Goal: Communication & Community: Ask a question

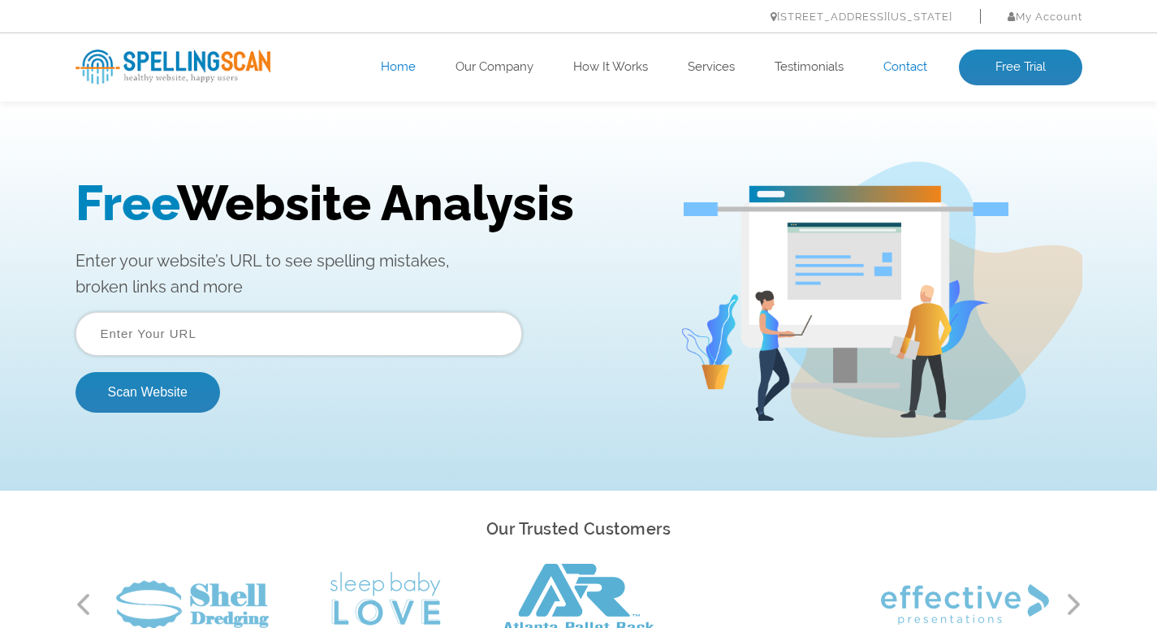
click at [905, 73] on link "Contact" at bounding box center [905, 67] width 44 height 16
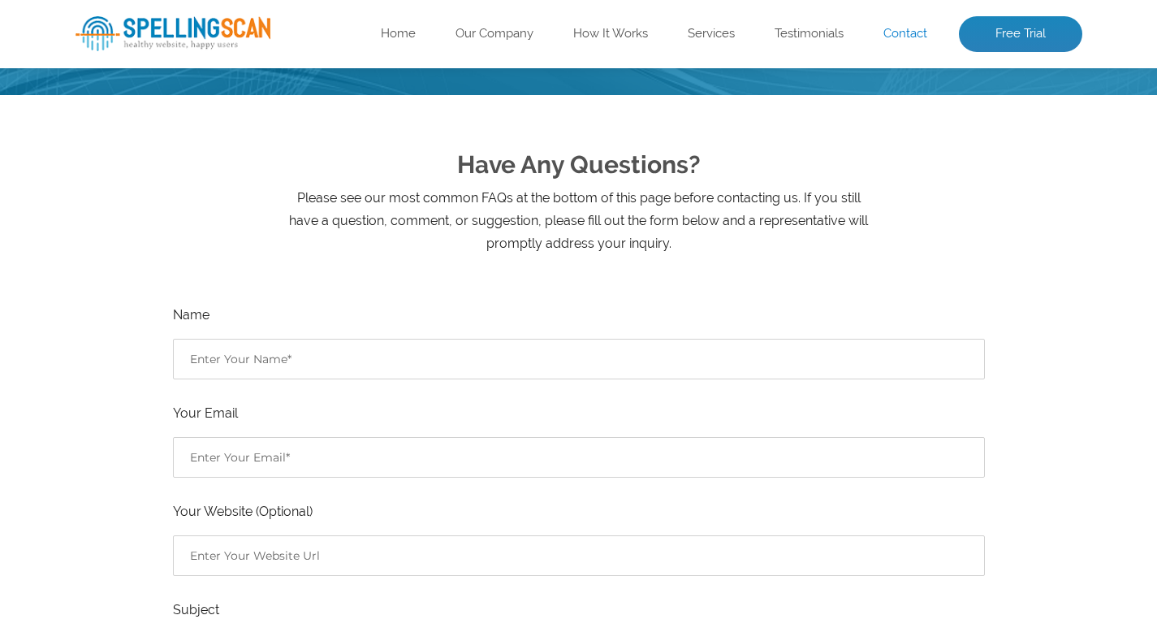
scroll to position [217, 0]
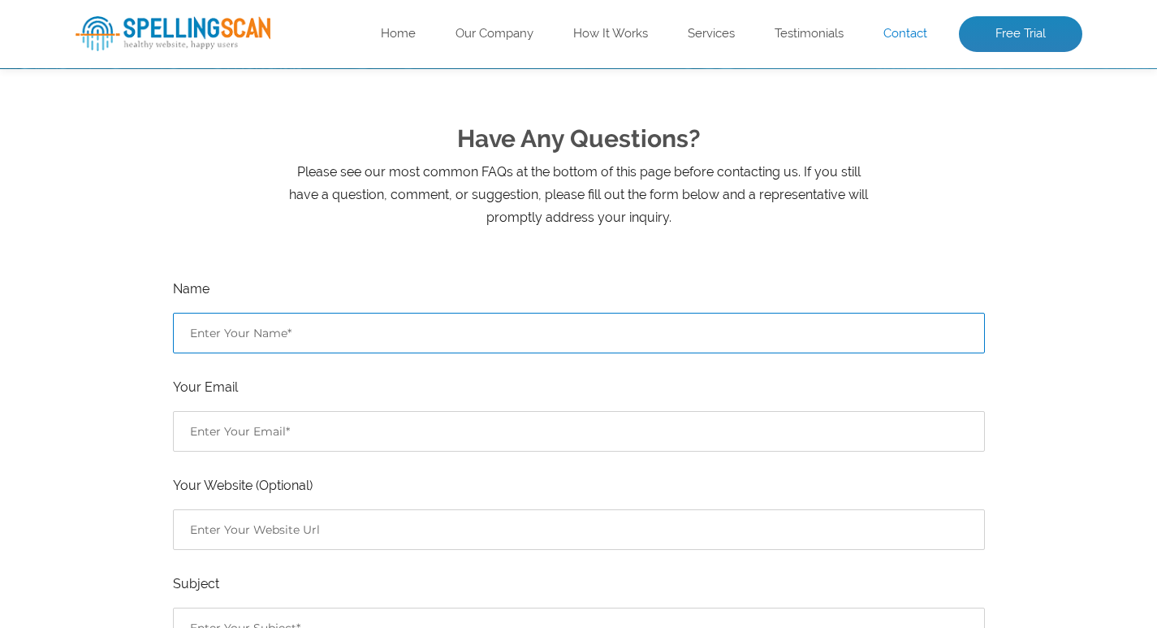
click at [248, 347] on input "Contact form" at bounding box center [579, 333] width 812 height 41
type input "[PERSON_NAME]"
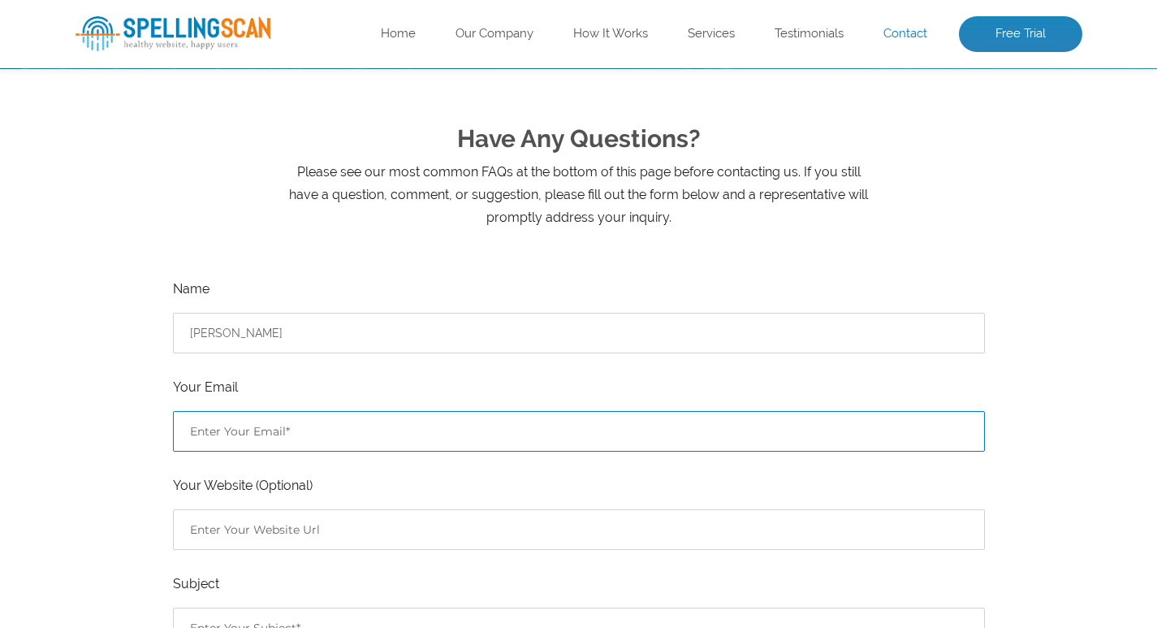
drag, startPoint x: 231, startPoint y: 439, endPoint x: 231, endPoint y: 449, distance: 9.8
click at [231, 440] on input "Contact form" at bounding box center [579, 431] width 812 height 41
type input "[PERSON_NAME][EMAIL_ADDRESS][DOMAIN_NAME]"
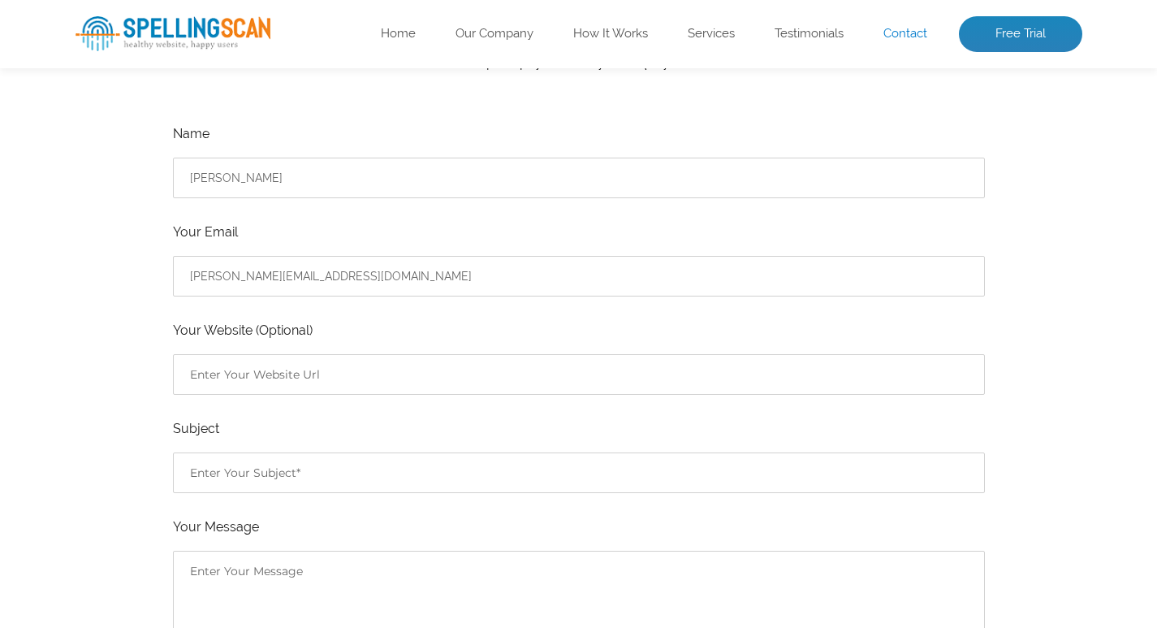
scroll to position [433, 0]
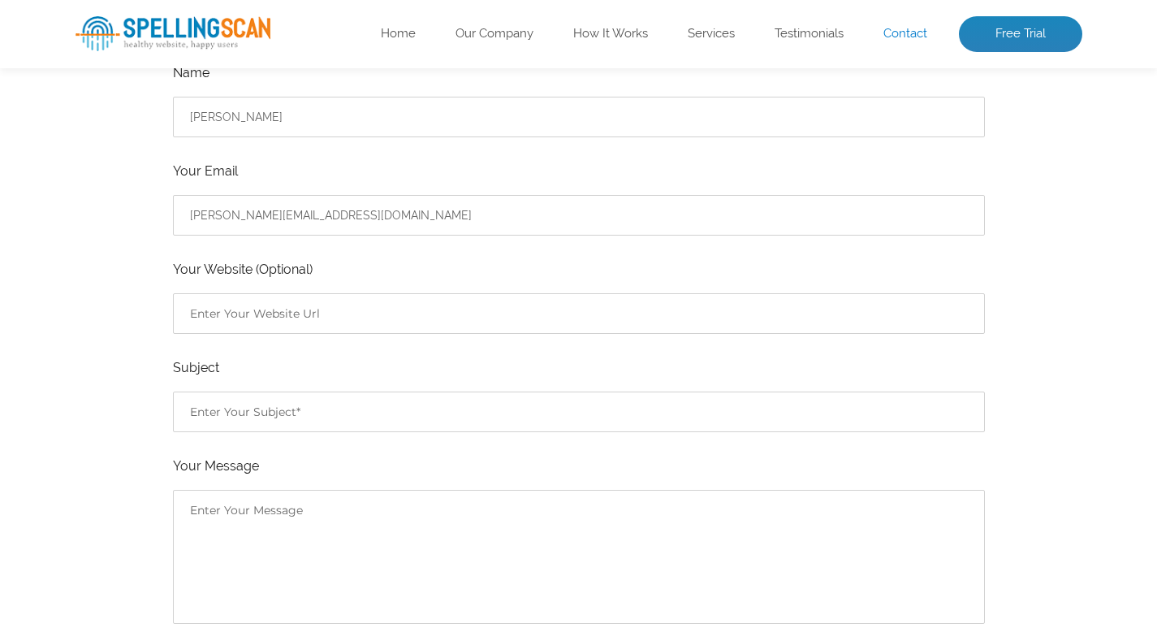
click at [261, 474] on label "Your Message" at bounding box center [579, 466] width 812 height 23
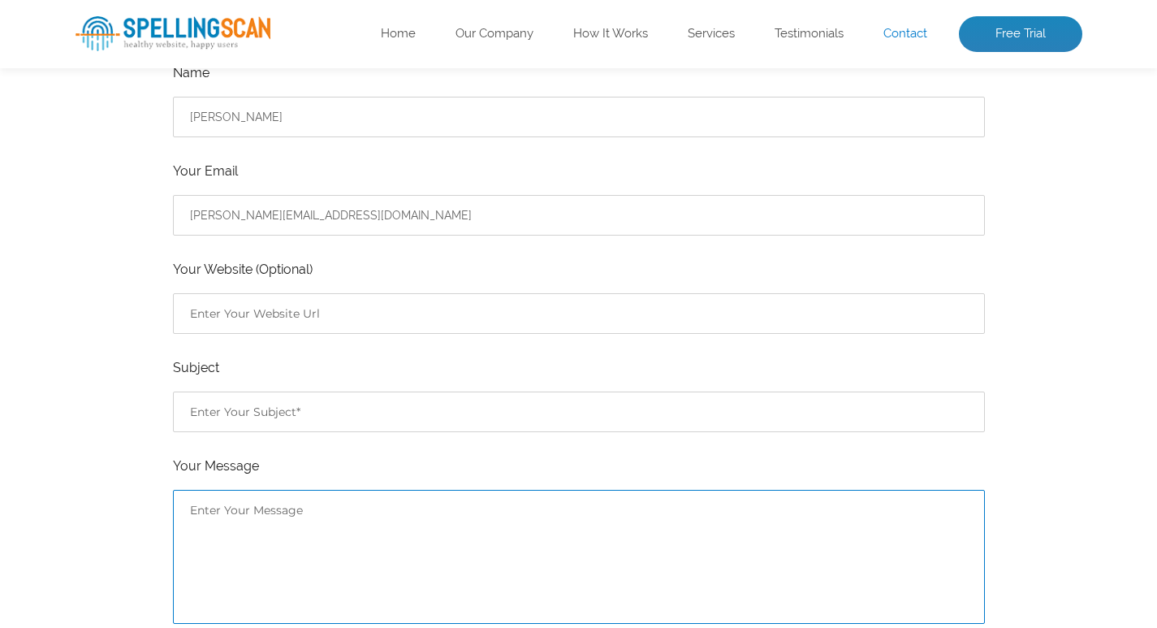
click at [269, 516] on textarea "Contact form" at bounding box center [579, 557] width 812 height 134
paste textarea "Wikipedia is considered to be the World’s most significant tool for reference m…"
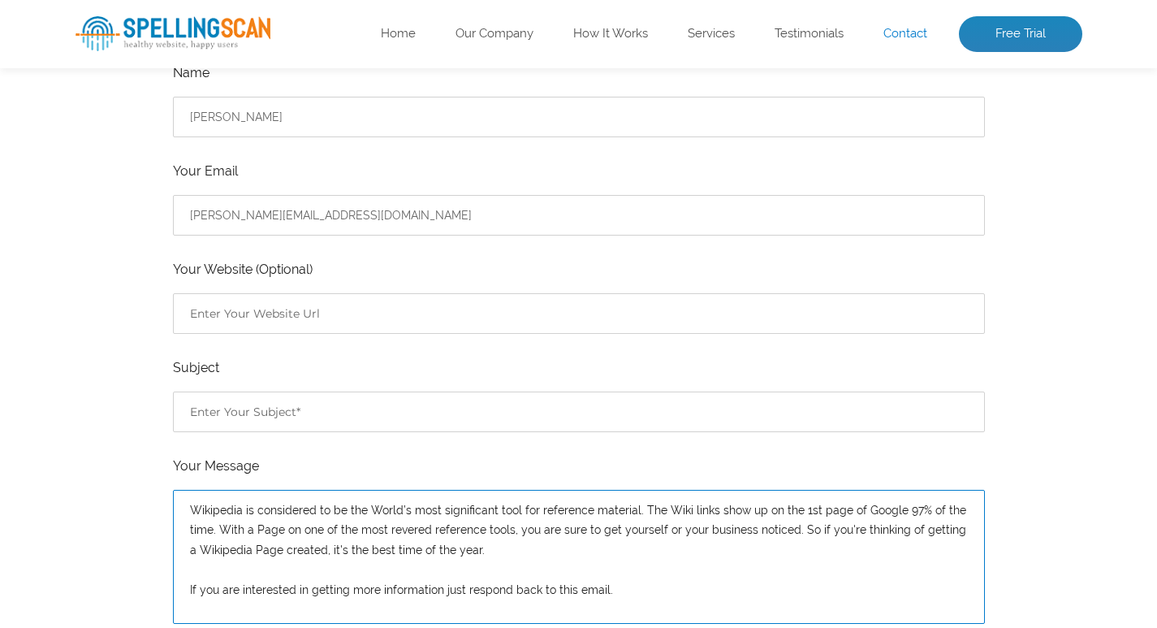
scroll to position [153, 0]
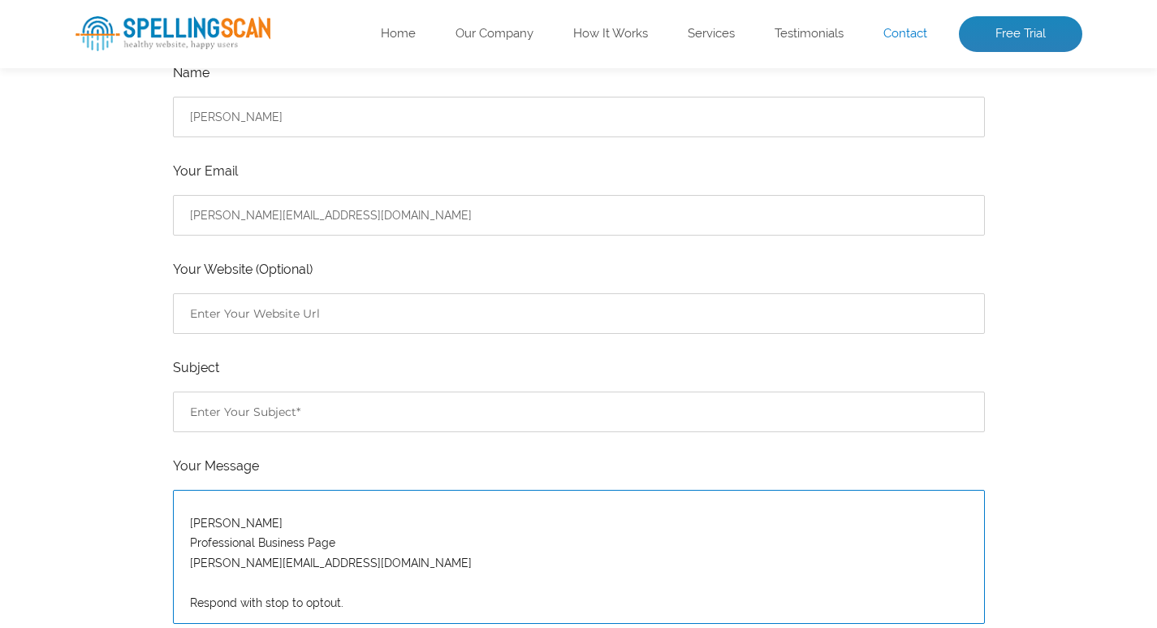
type textarea "Wikipedia is considered to be the World’s most significant tool for reference m…"
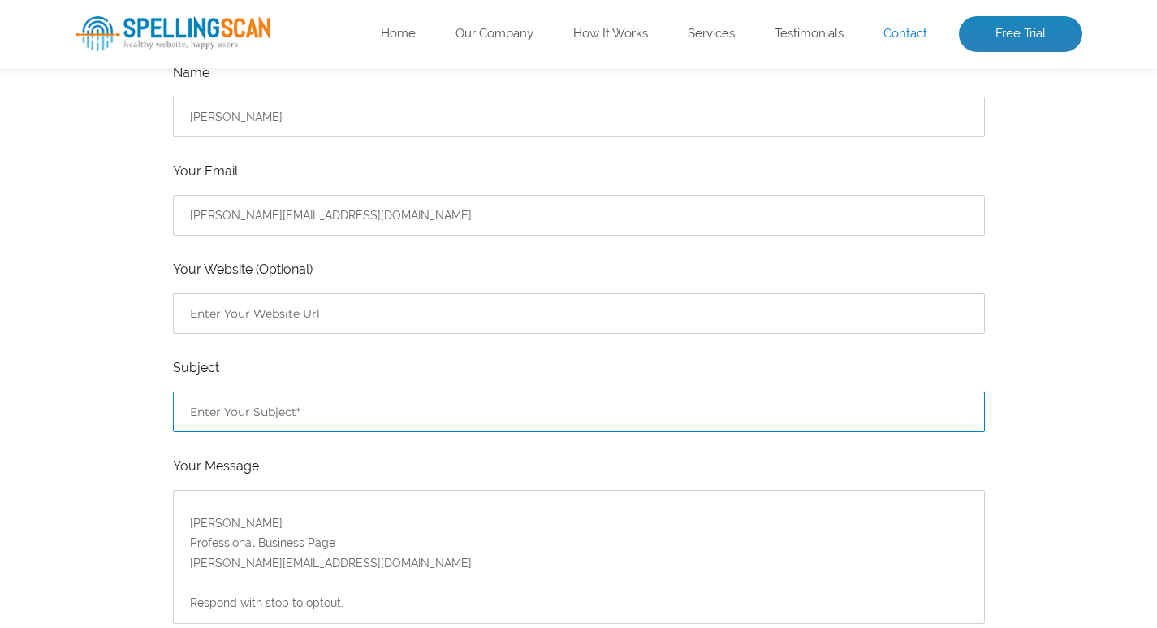
click at [250, 430] on input "Contact form" at bounding box center [579, 411] width 812 height 41
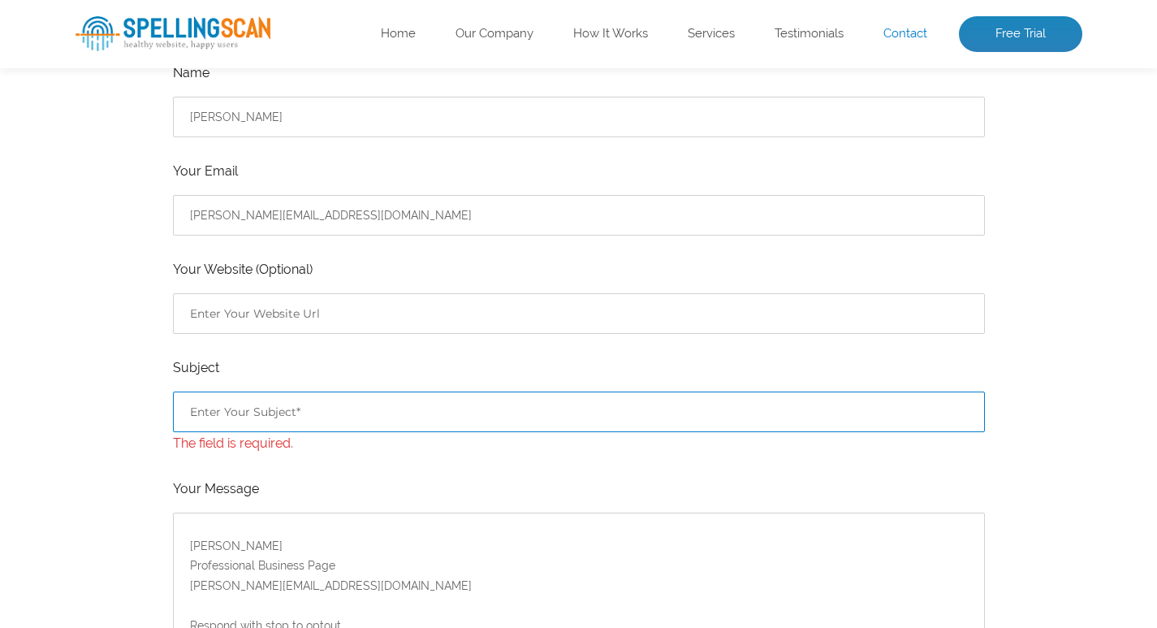
click at [250, 430] on input "Contact form" at bounding box center [579, 411] width 812 height 41
paste input "Get A Wikipedia Page For Yourself Or For Your Company."
type input "Get A Wikipedia Page For Yourself Or For Your Company."
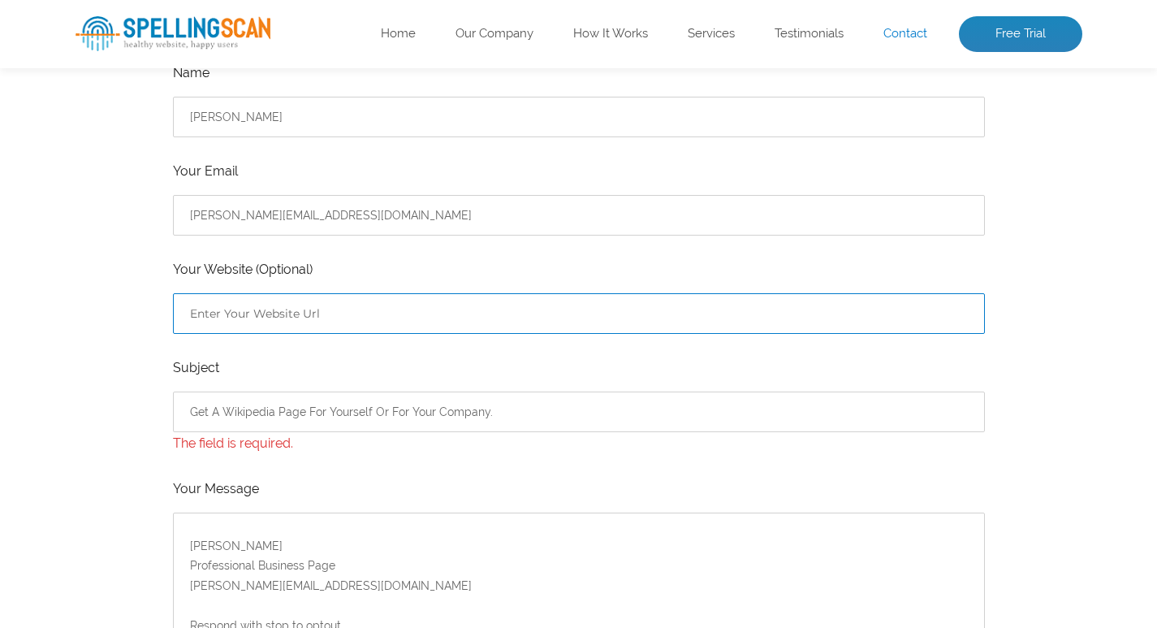
click at [250, 297] on input "Contact form" at bounding box center [579, 313] width 812 height 41
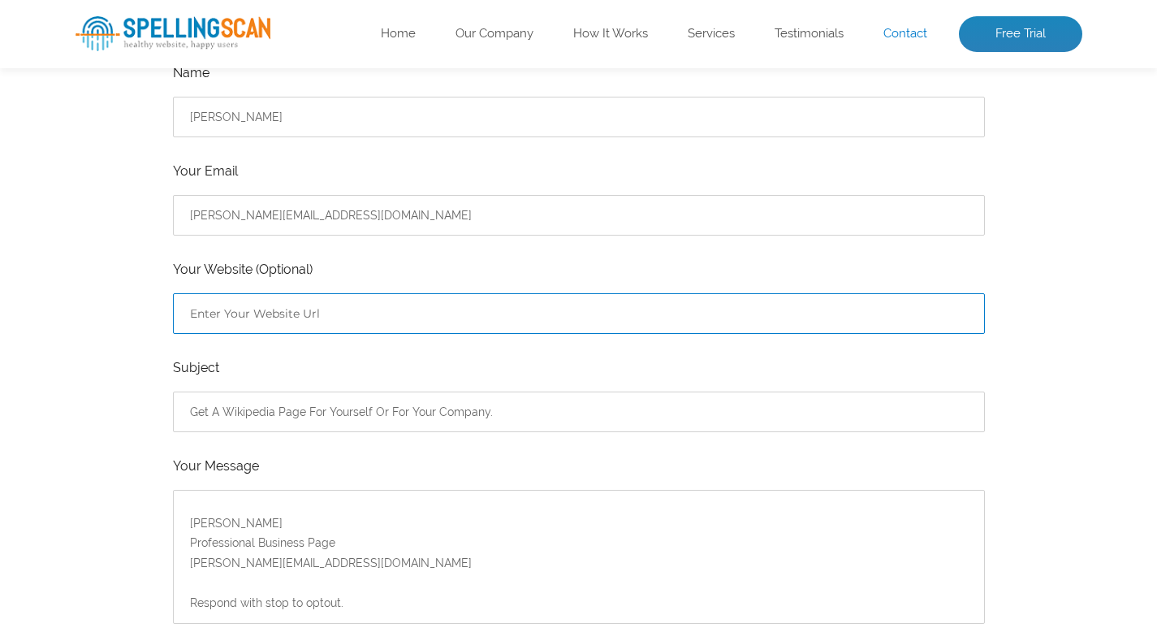
type input "http://Professionalbusinesspage.com"
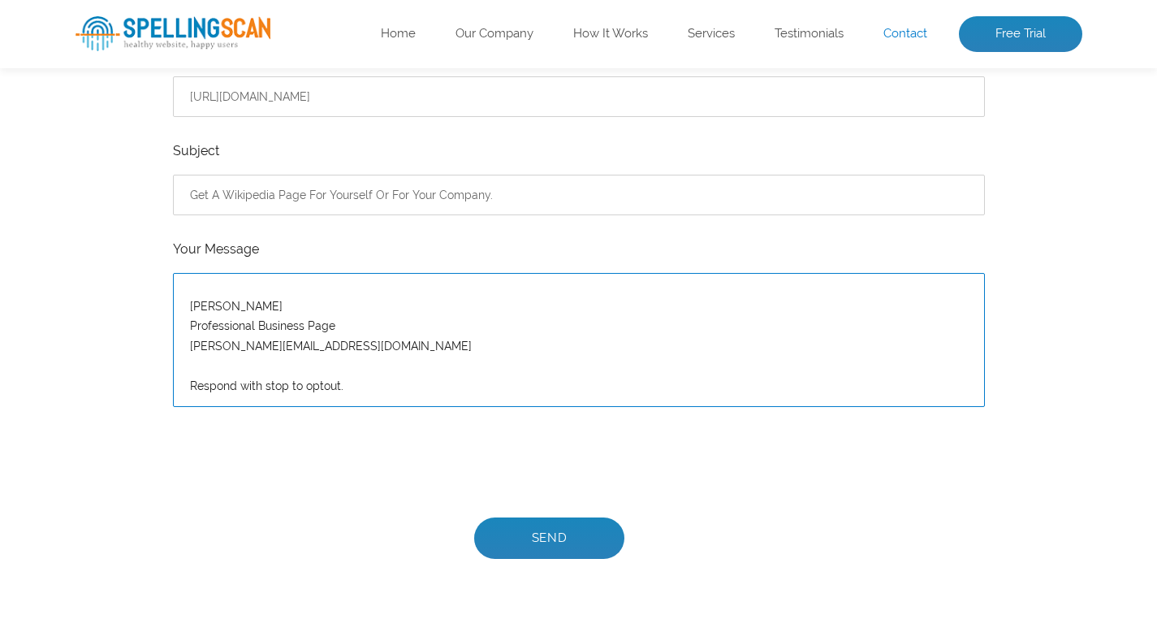
click at [241, 288] on textarea "Wikipedia is considered to be the World’s most significant tool for reference m…" at bounding box center [579, 340] width 812 height 134
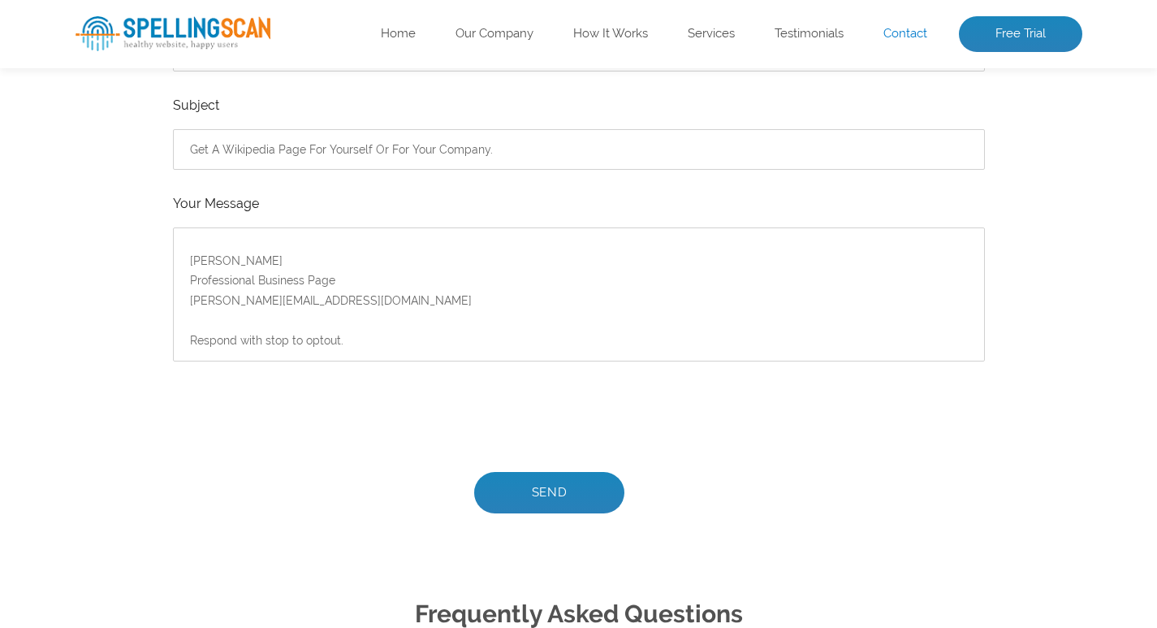
scroll to position [866, 0]
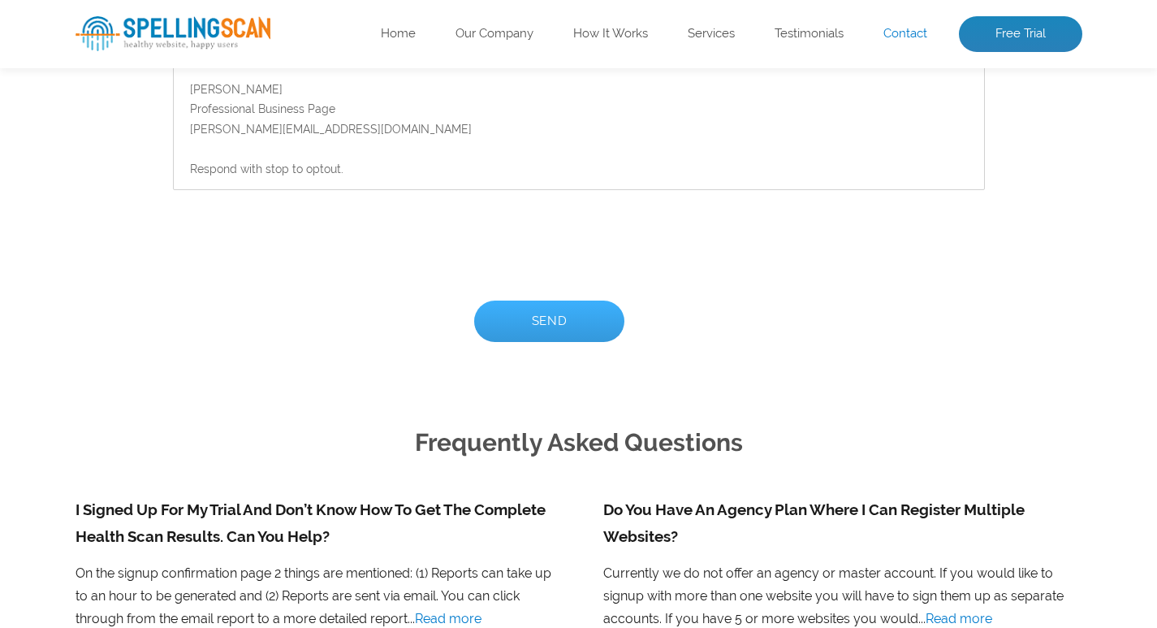
click at [541, 322] on input "Send" at bounding box center [549, 320] width 151 height 41
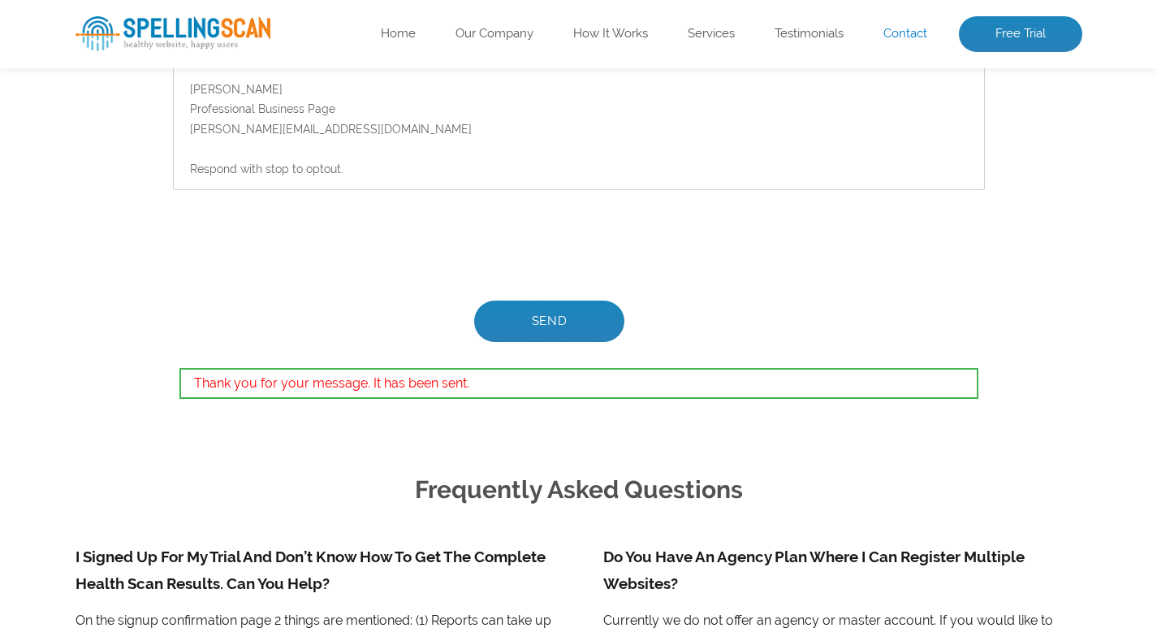
scroll to position [0, 0]
